Goal: Navigation & Orientation: Find specific page/section

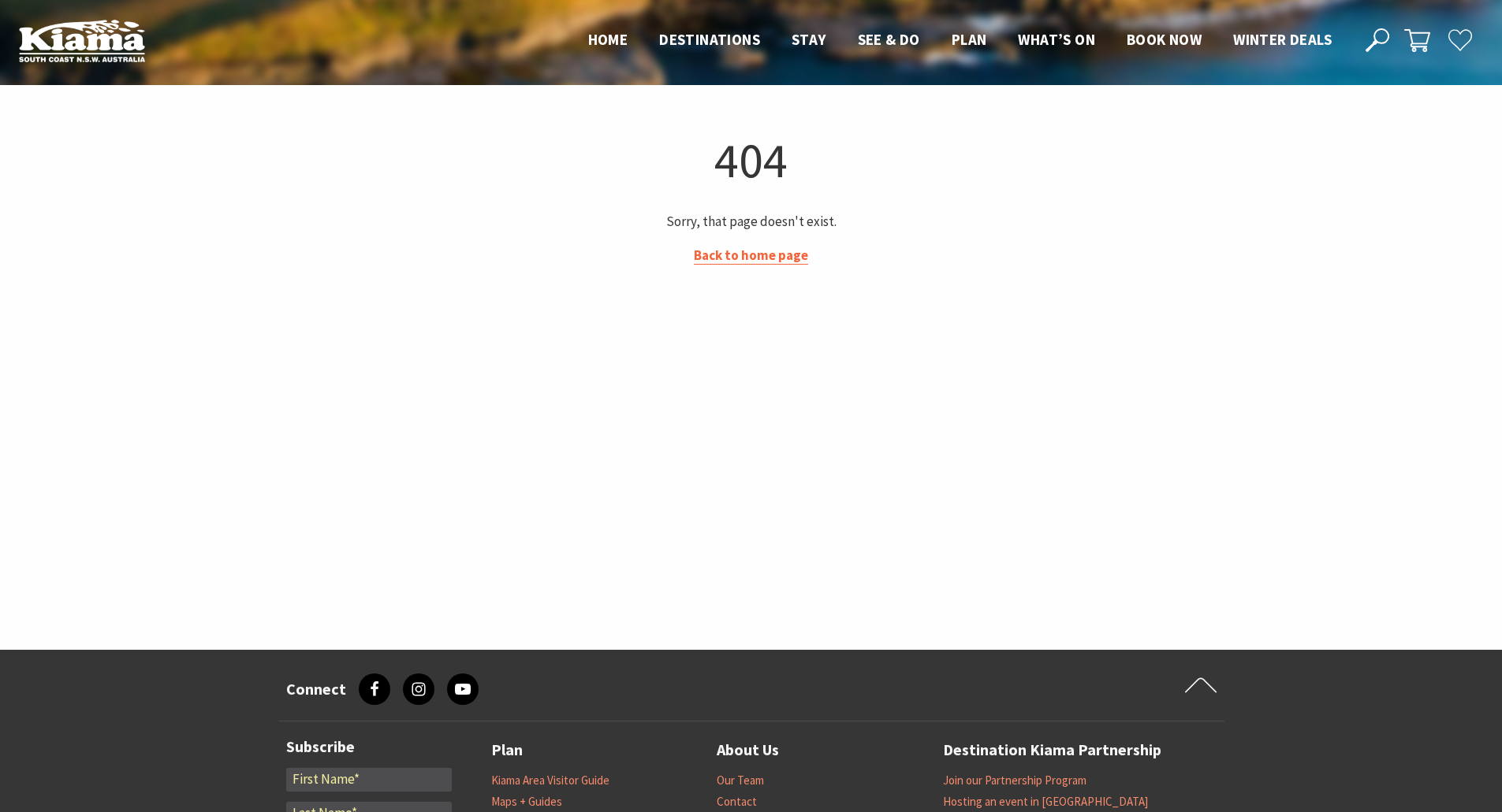
click at [762, 258] on link "Back to home page" at bounding box center [751, 256] width 115 height 18
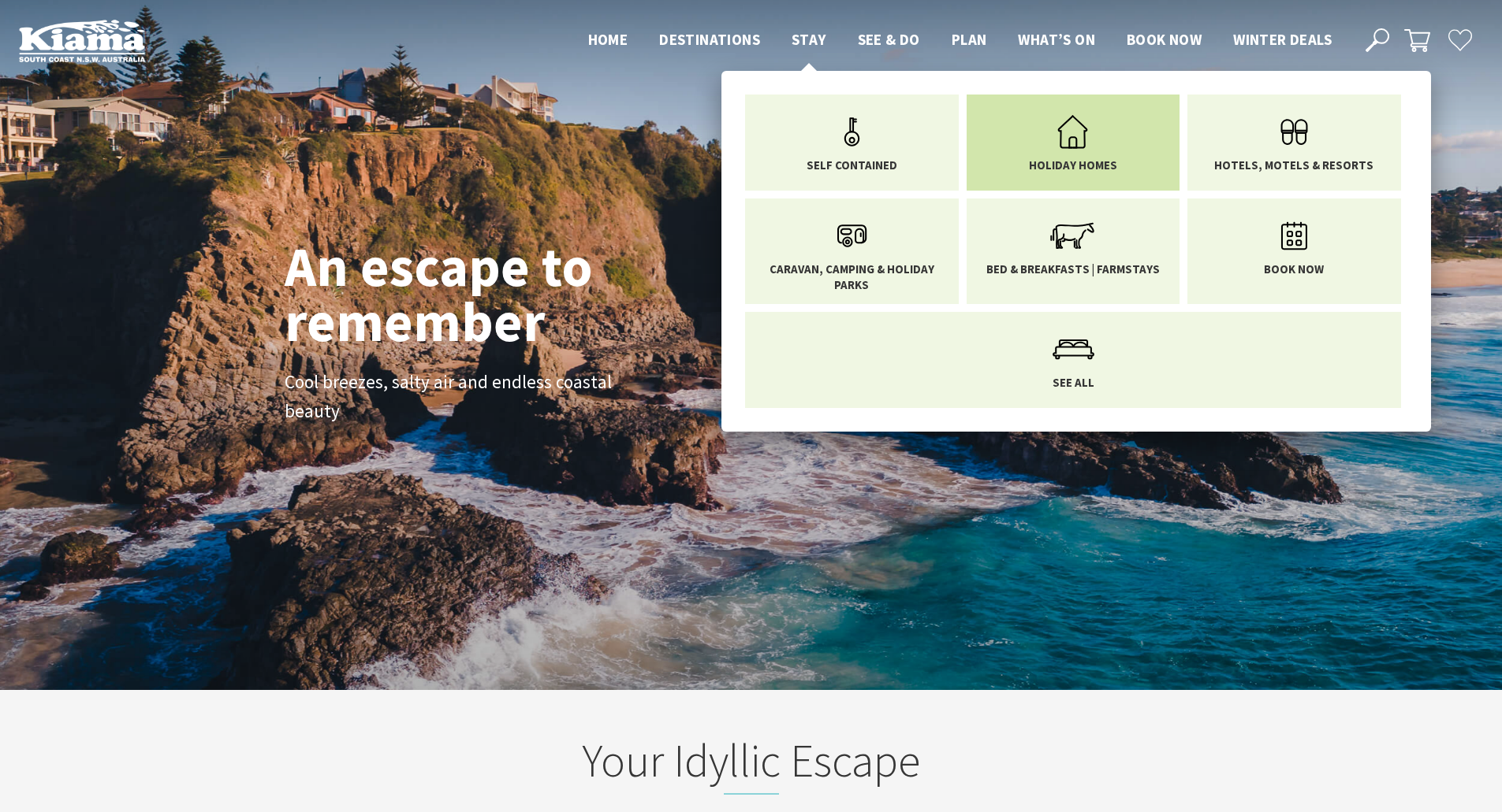
scroll to position [266, 1514]
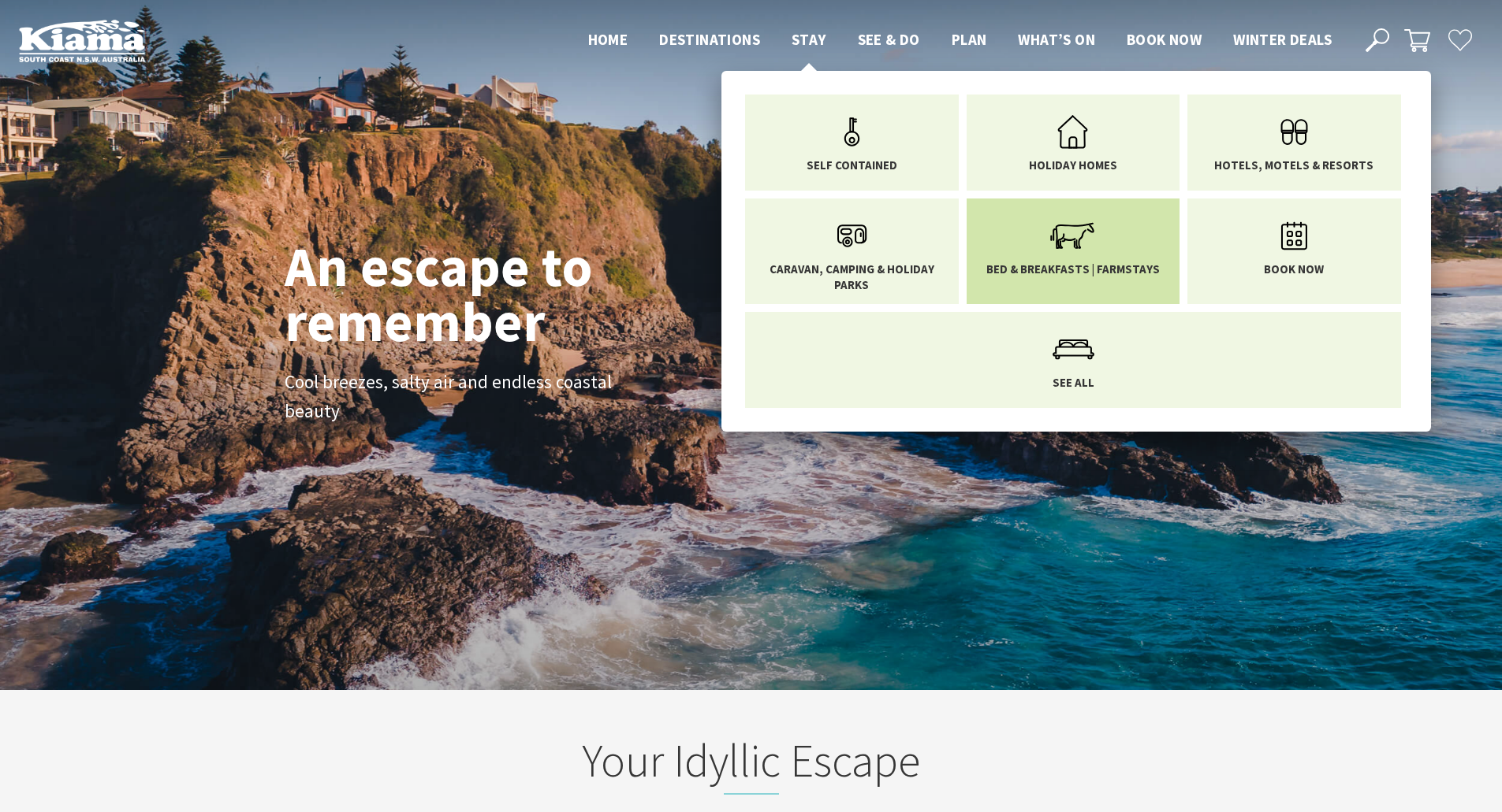
click at [1086, 233] on icon "Main Menu" at bounding box center [1072, 235] width 51 height 51
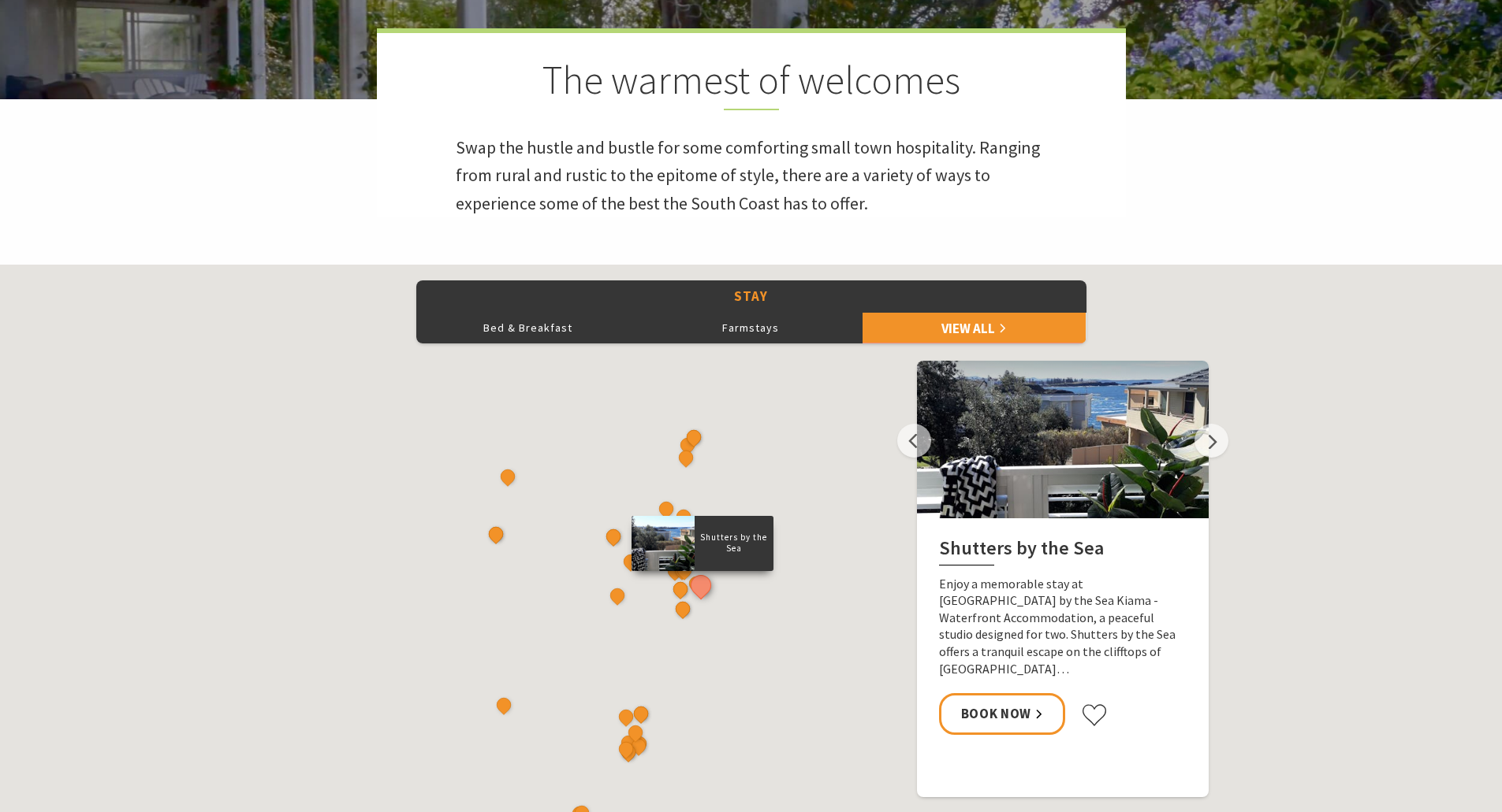
scroll to position [630, 0]
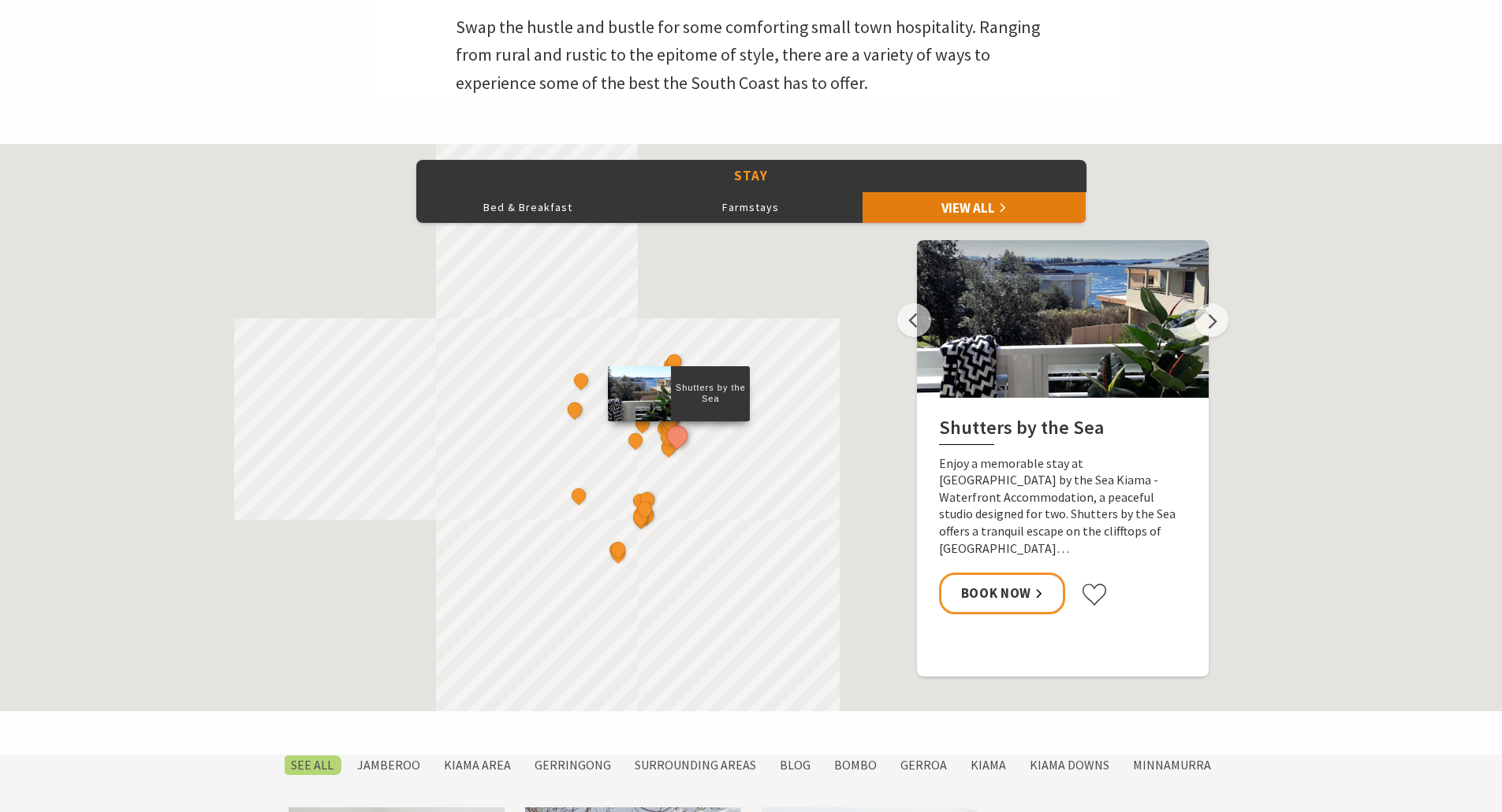
click at [981, 215] on link "View All" at bounding box center [973, 207] width 223 height 31
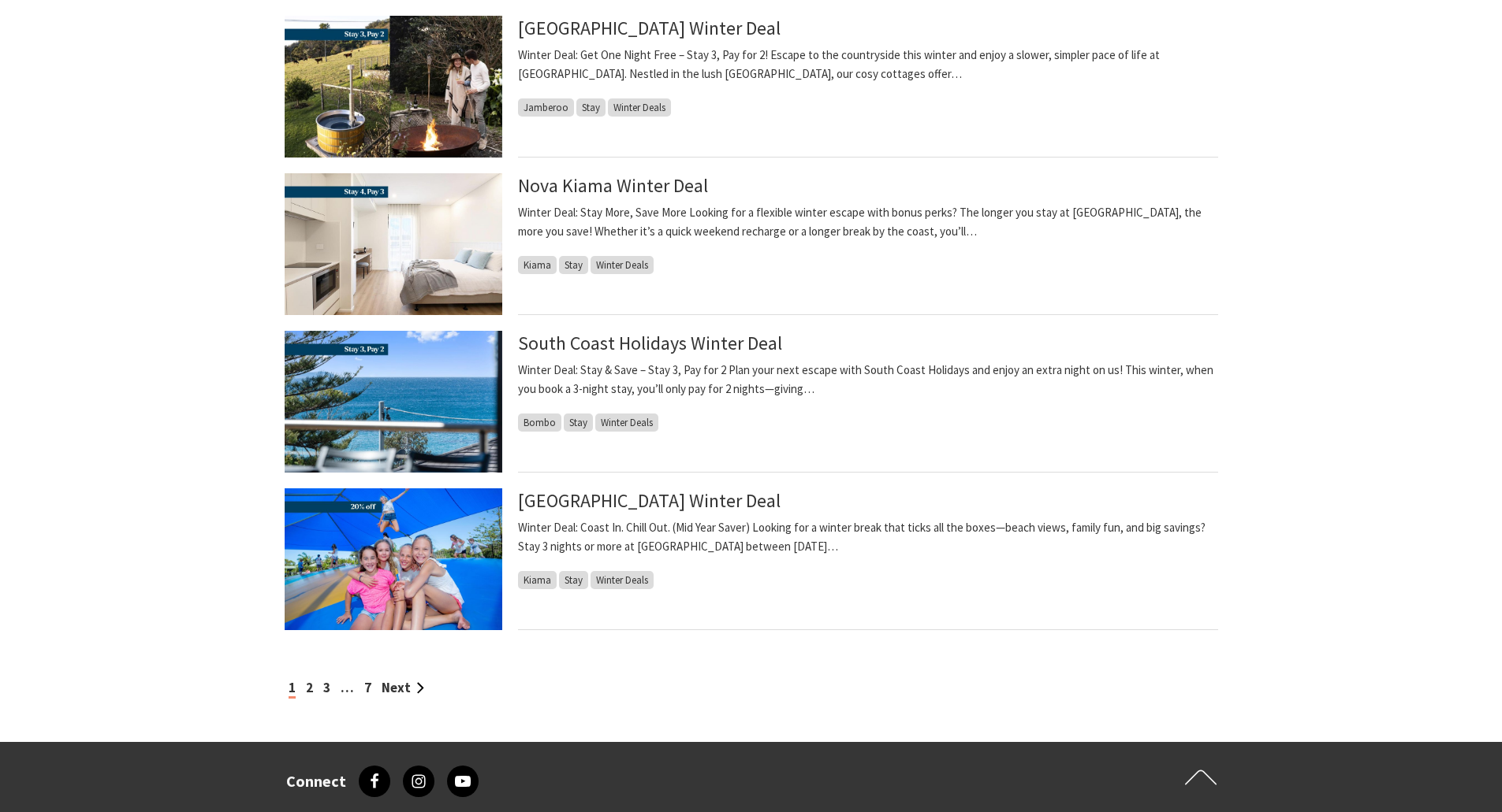
scroll to position [1418, 0]
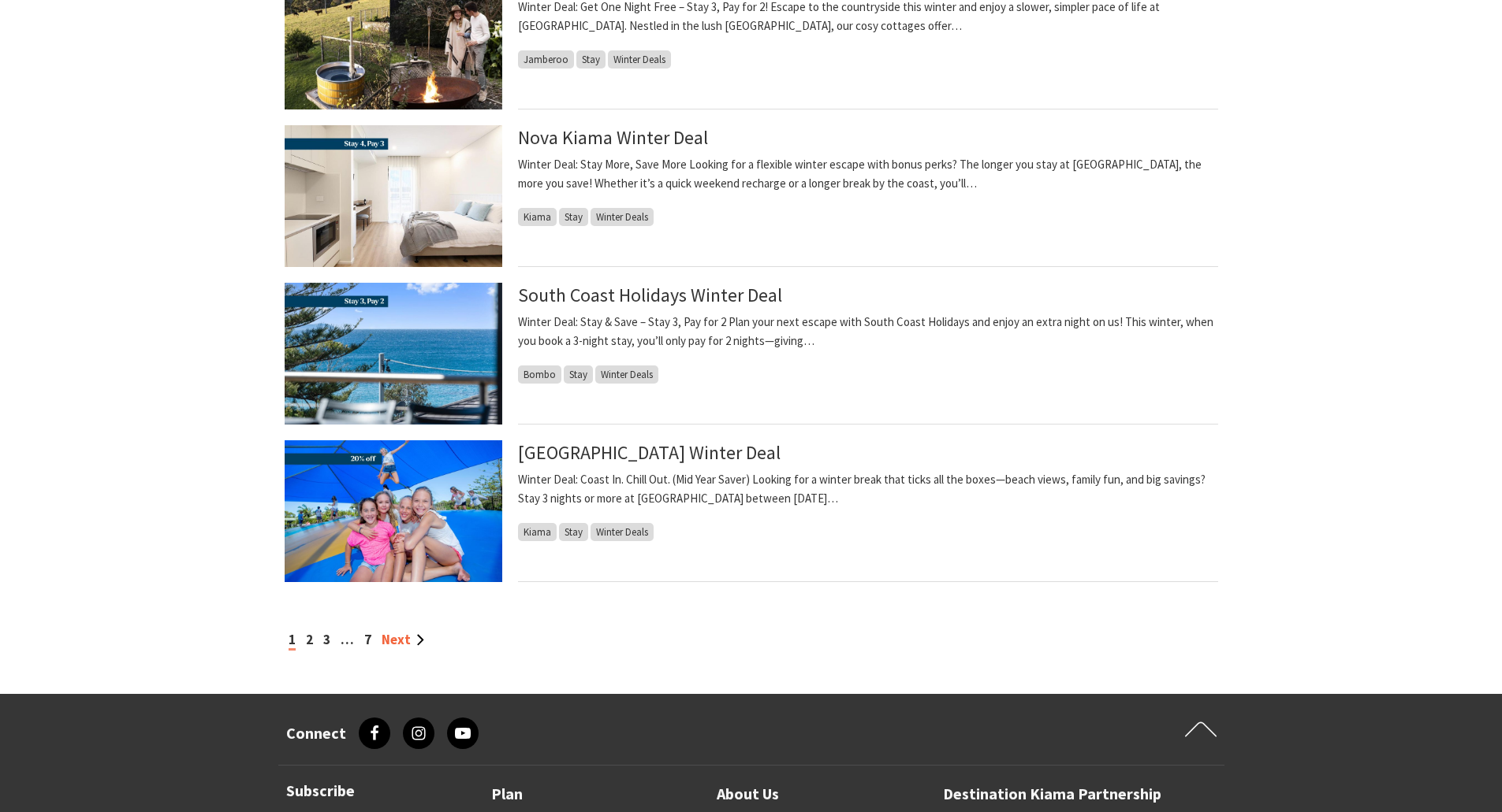
click at [388, 639] on link "Next" at bounding box center [403, 639] width 43 height 17
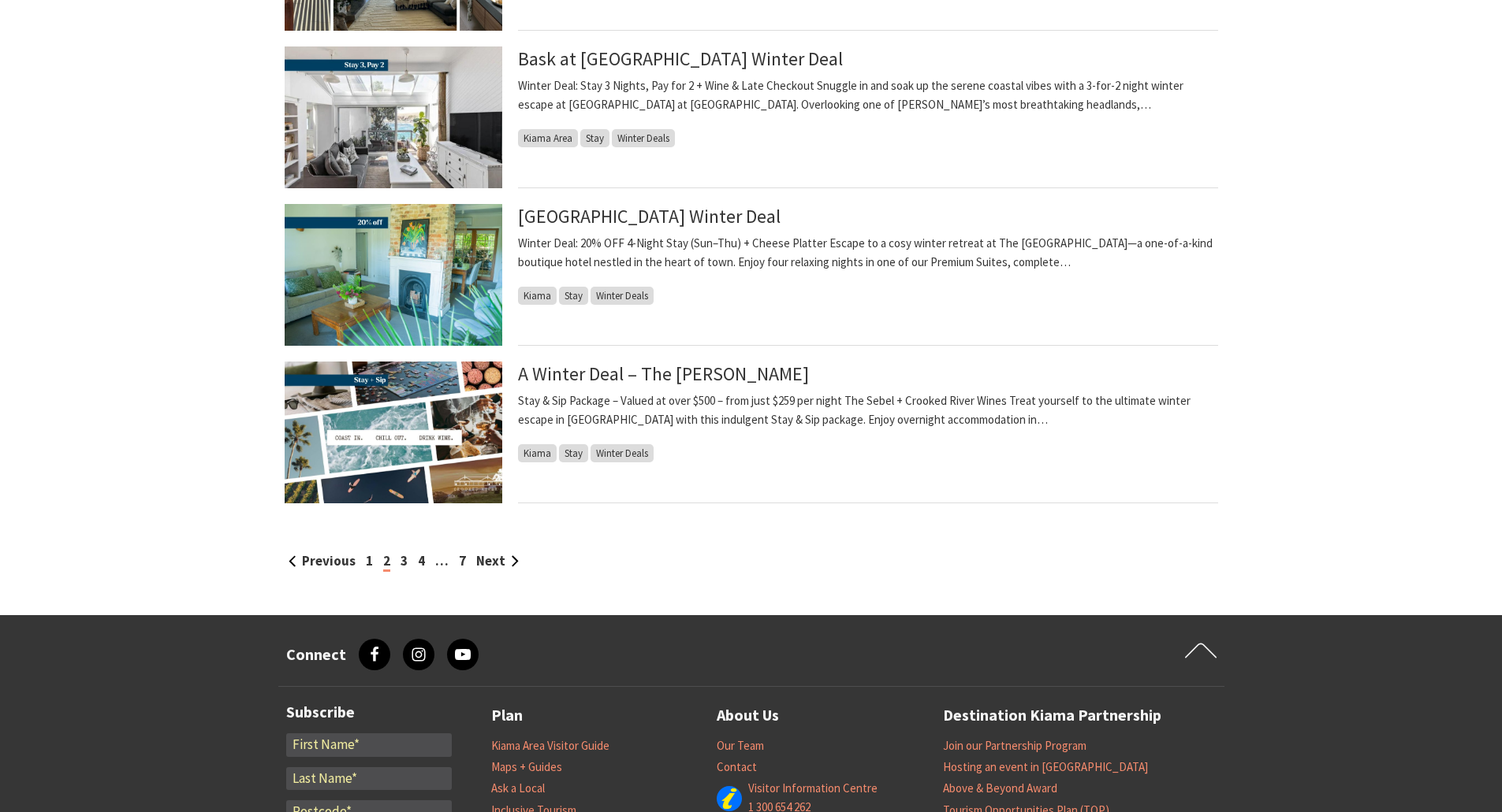
scroll to position [1733, 0]
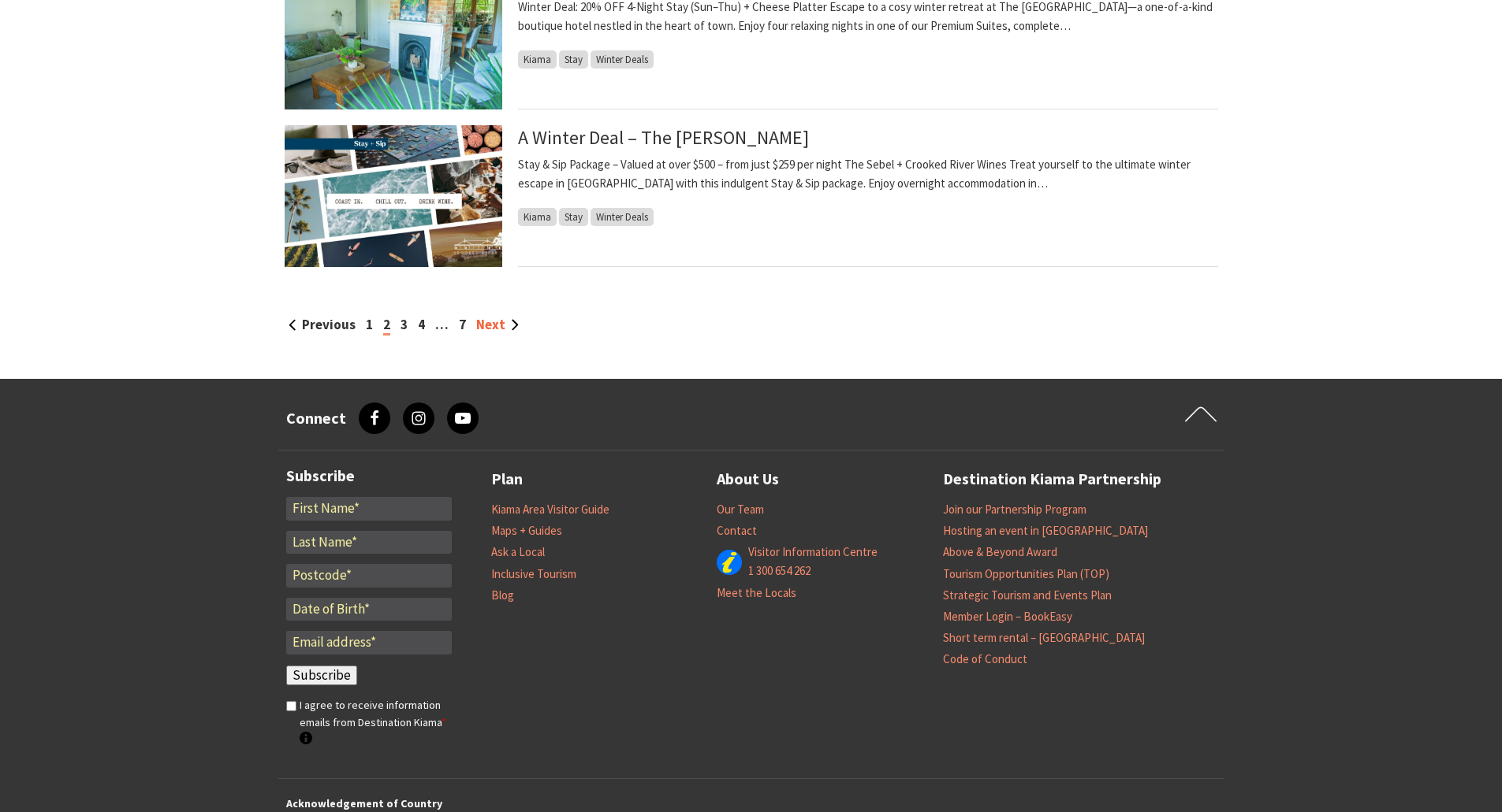
drag, startPoint x: 497, startPoint y: 328, endPoint x: 489, endPoint y: 330, distance: 8.2
click at [497, 328] on link "Next" at bounding box center [497, 324] width 43 height 17
